Goal: Information Seeking & Learning: Learn about a topic

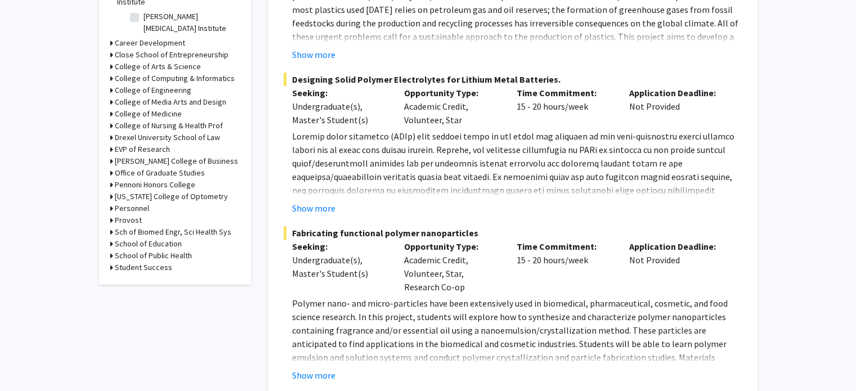
scroll to position [382, 0]
click at [162, 154] on h3 "[PERSON_NAME] College of Business" at bounding box center [176, 160] width 123 height 12
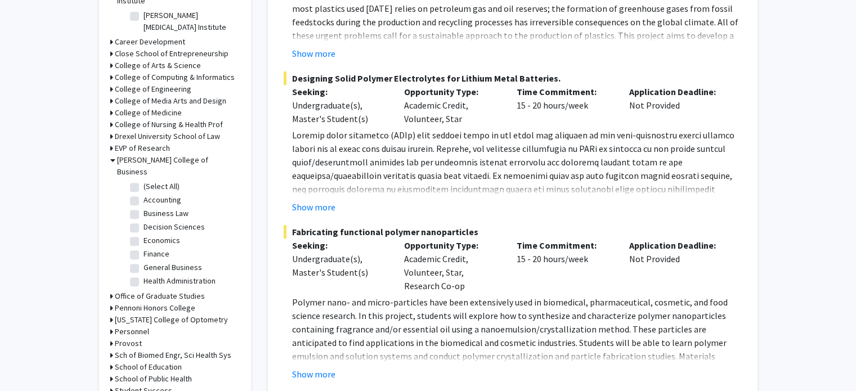
click at [156, 181] on label "(Select All)" at bounding box center [161, 187] width 36 height 12
click at [151, 181] on input "(Select All)" at bounding box center [146, 184] width 7 height 7
checkbox input "true"
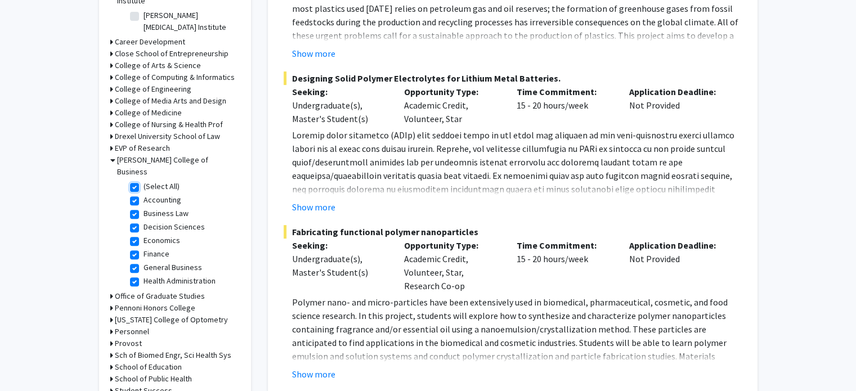
checkbox input "true"
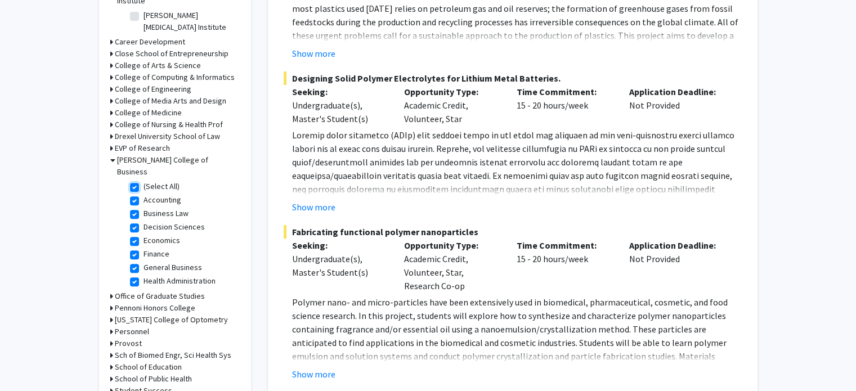
checkbox input "true"
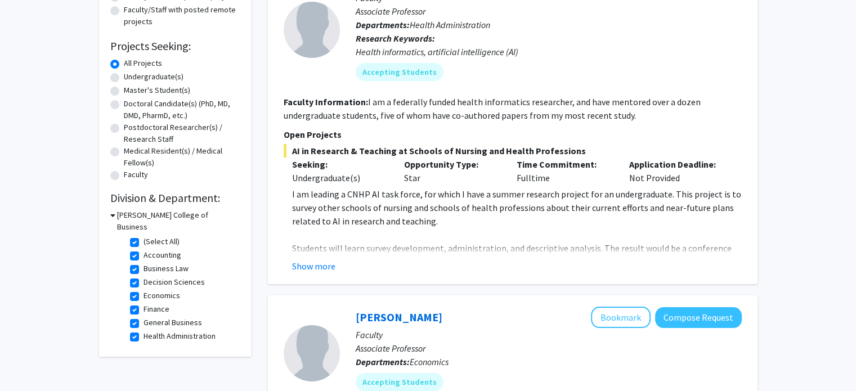
scroll to position [155, 0]
click at [293, 259] on button "Show more" at bounding box center [313, 266] width 43 height 14
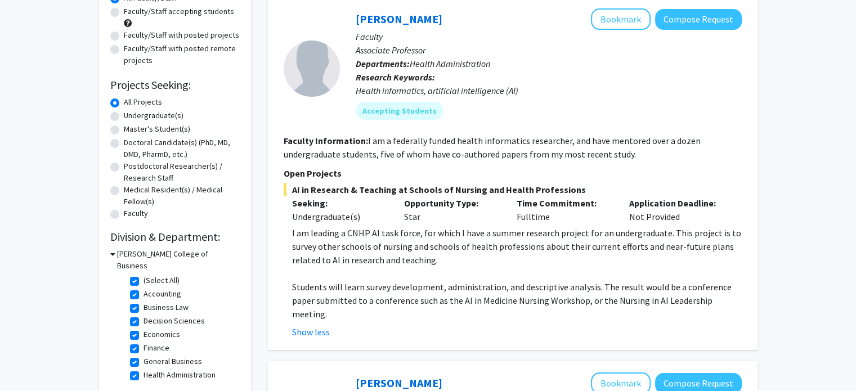
scroll to position [0, 0]
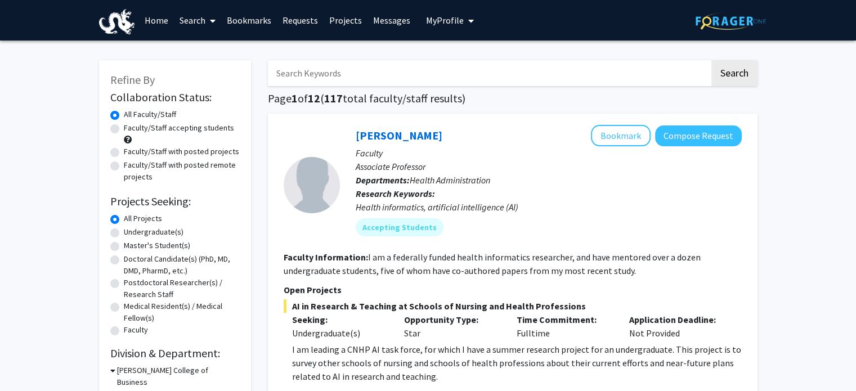
click at [198, 17] on link "Search" at bounding box center [197, 20] width 47 height 39
click at [199, 74] on span "Students" at bounding box center [208, 74] width 69 height 23
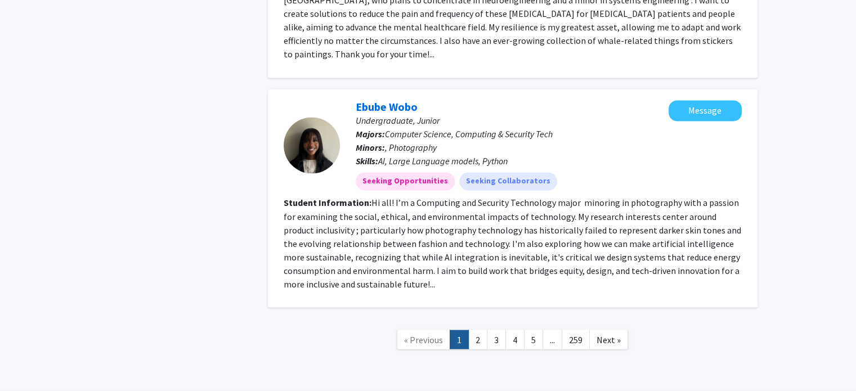
scroll to position [1915, 0]
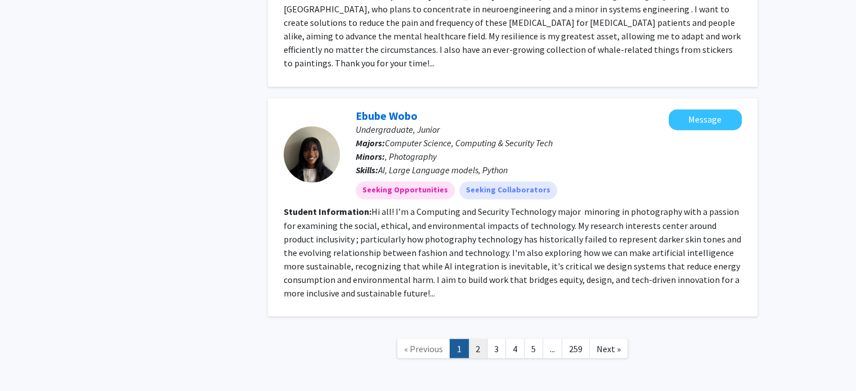
click at [477, 339] on link "2" at bounding box center [477, 349] width 19 height 20
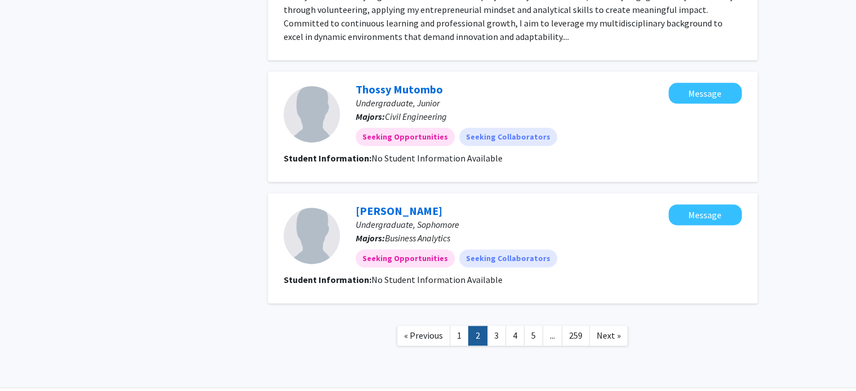
scroll to position [1483, 0]
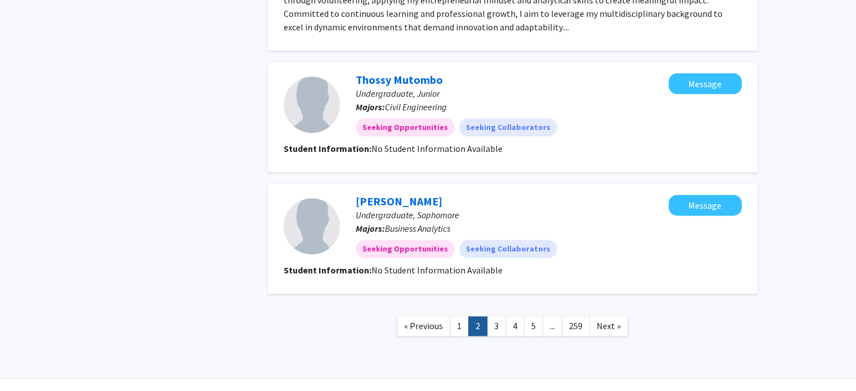
click at [486, 316] on link "2" at bounding box center [477, 326] width 19 height 20
click at [493, 316] on link "3" at bounding box center [496, 326] width 19 height 20
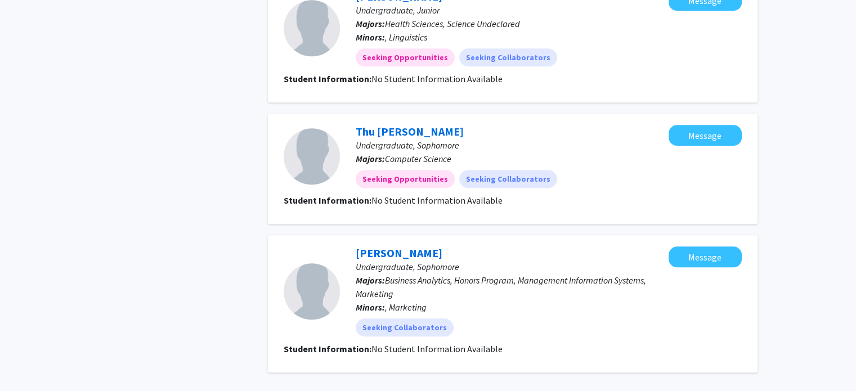
scroll to position [1092, 0]
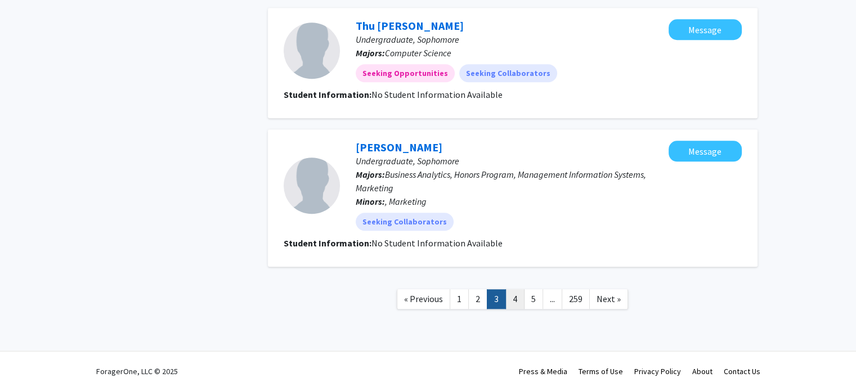
click at [507, 298] on link "4" at bounding box center [514, 299] width 19 height 20
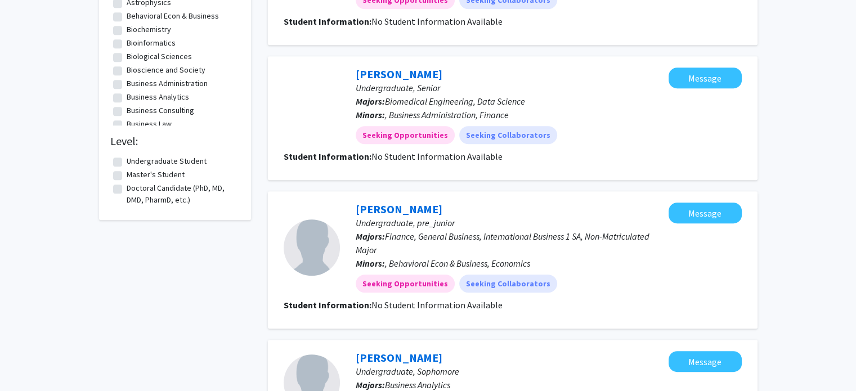
scroll to position [583, 0]
